Goal: Register for event/course

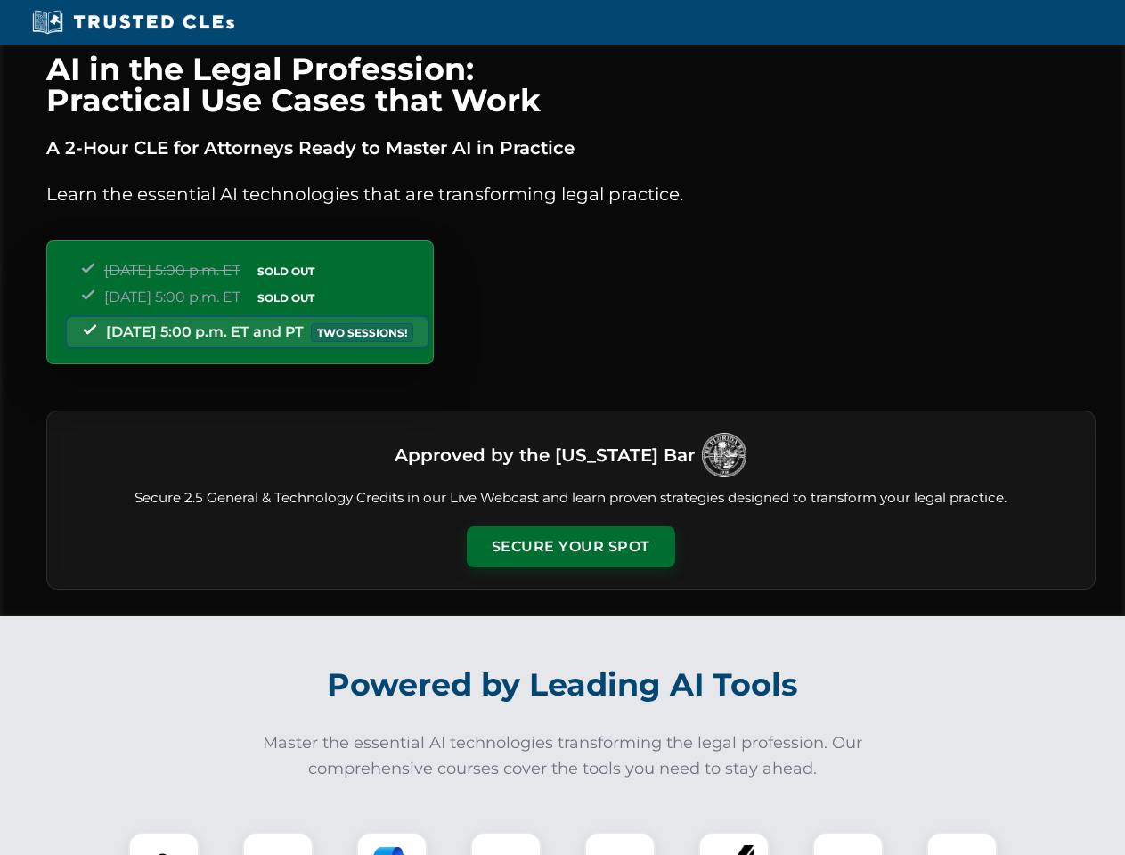
click at [570, 547] on button "Secure Your Spot" at bounding box center [571, 547] width 209 height 41
click at [164, 844] on img at bounding box center [164, 868] width 52 height 52
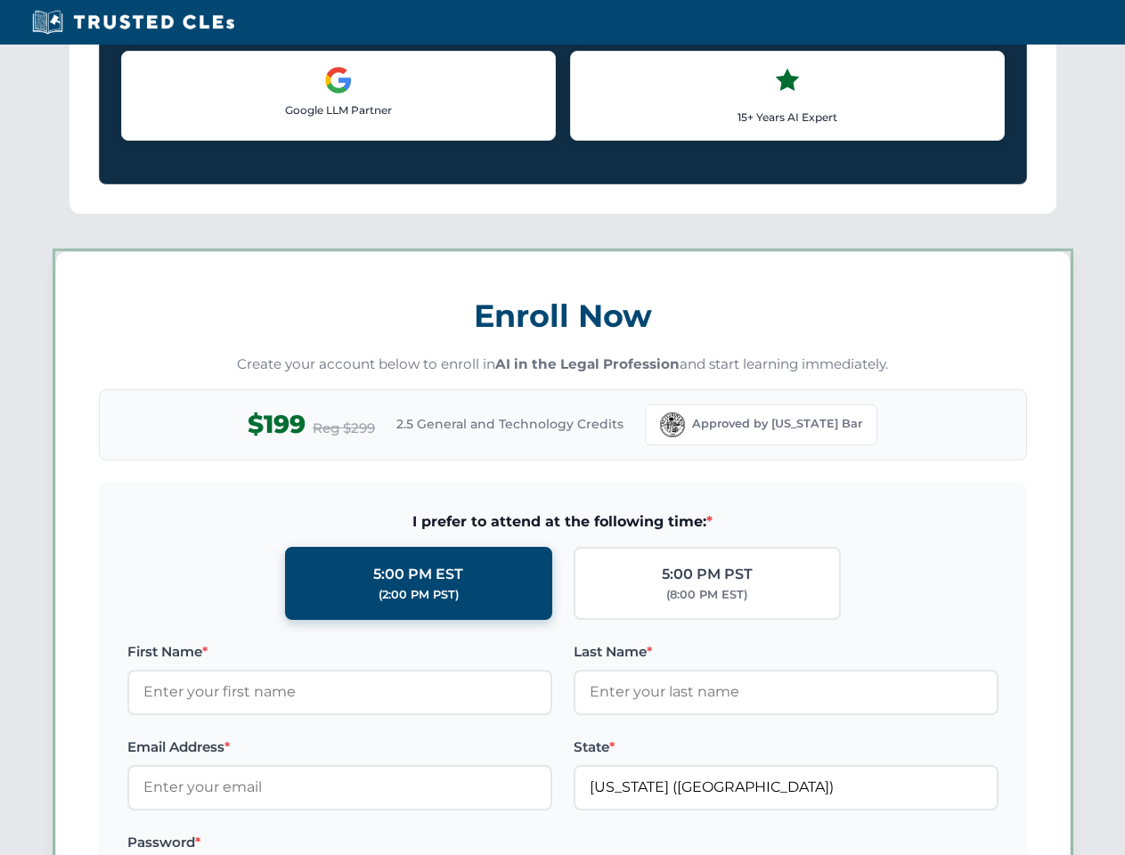
click at [392, 844] on label "Password *" at bounding box center [339, 842] width 425 height 21
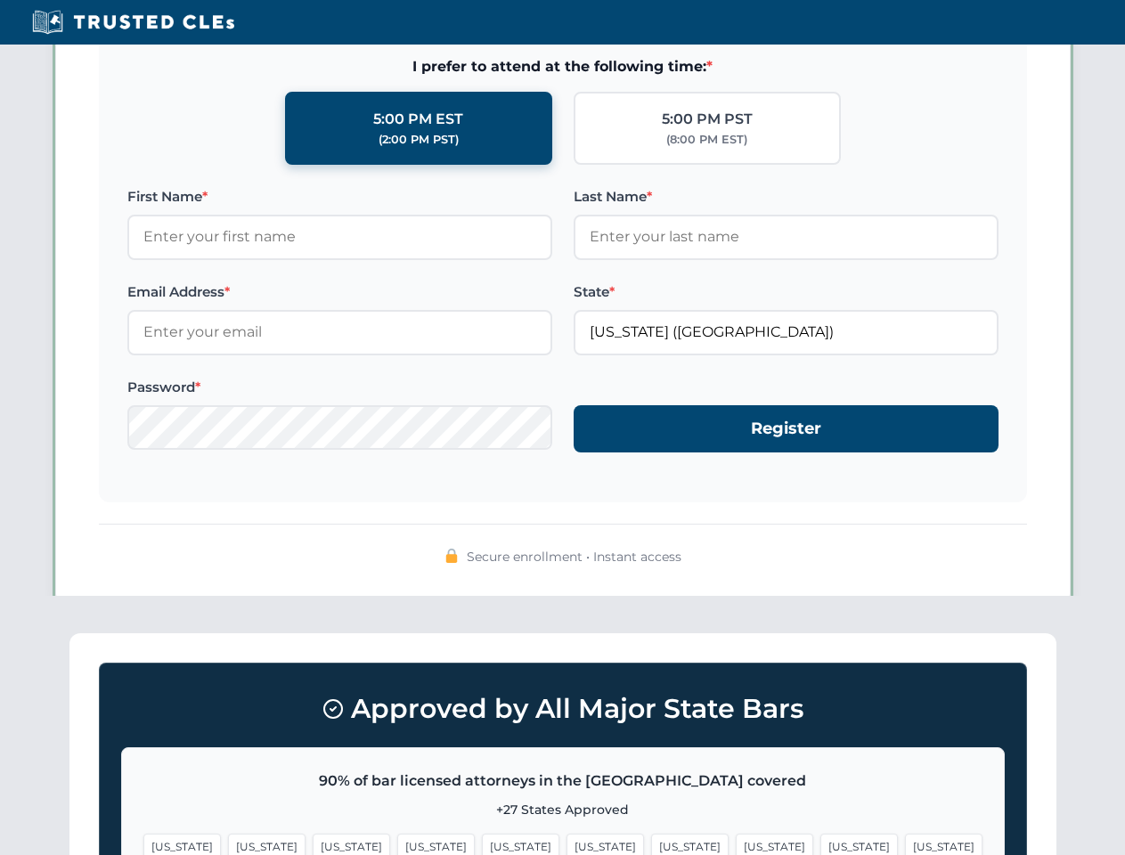
click at [821, 844] on span "[US_STATE]" at bounding box center [860, 847] width 78 height 26
